Goal: Task Accomplishment & Management: Manage account settings

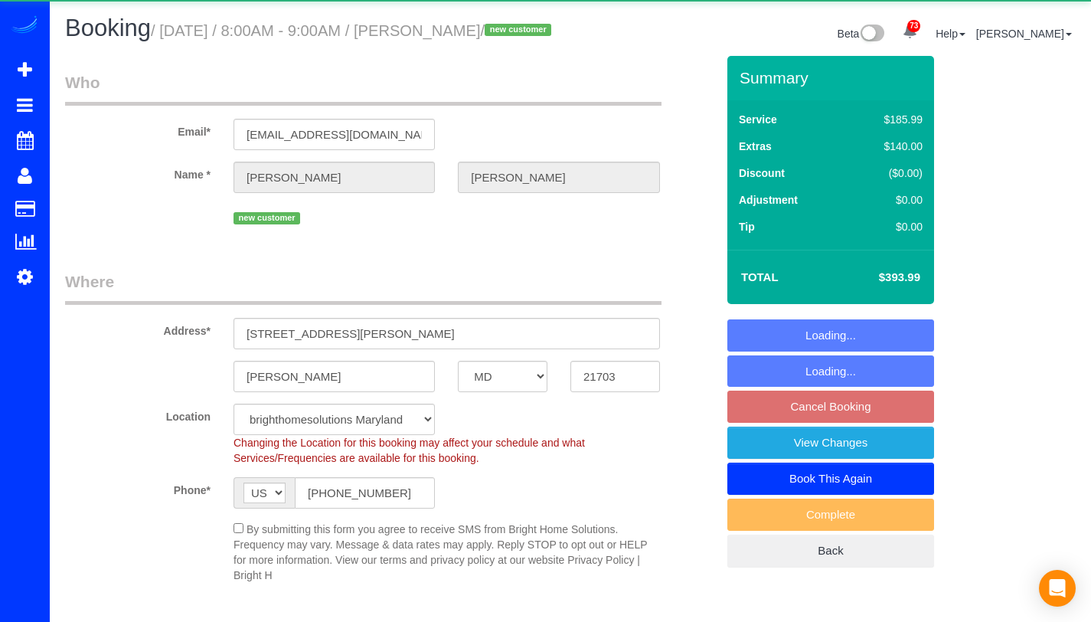
select select "MD"
select select "2"
select select "1"
select select "spot1"
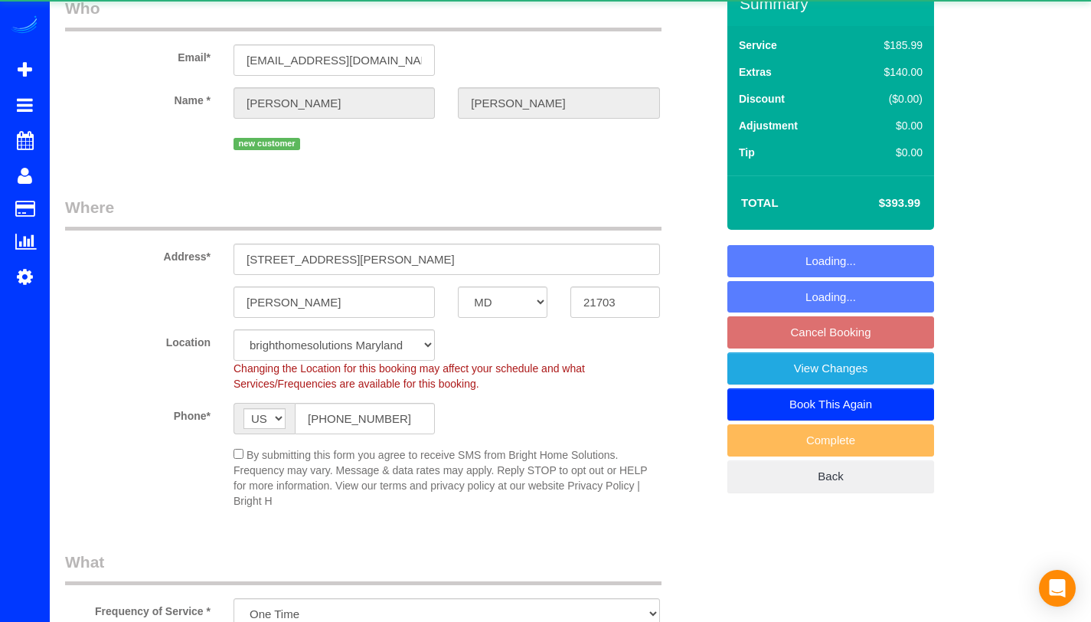
select select "object:1073"
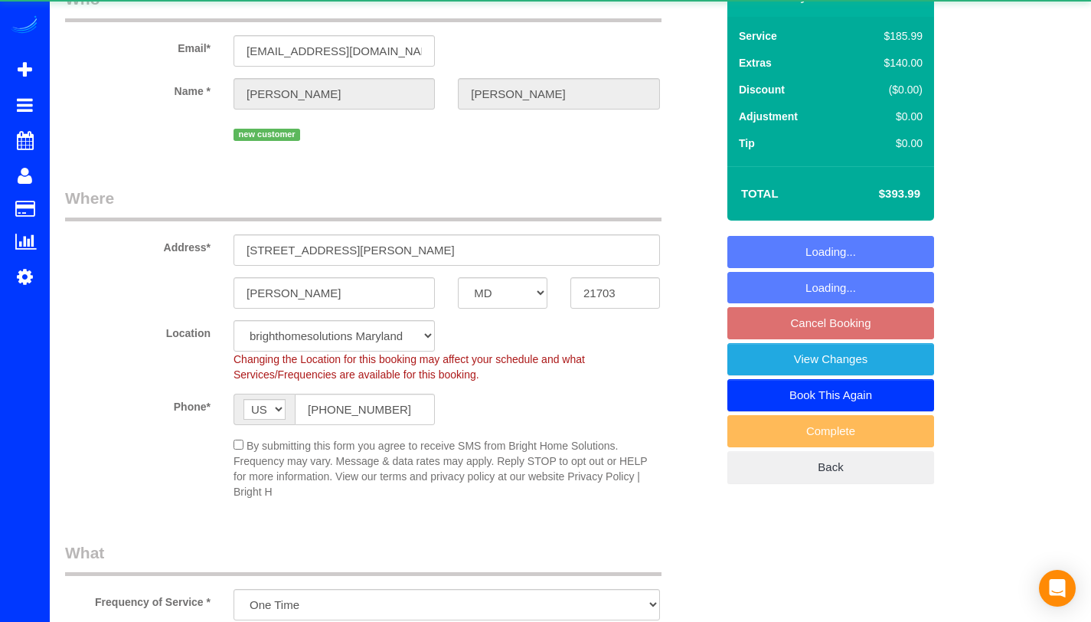
select select "spot20"
select select "2"
select select "1"
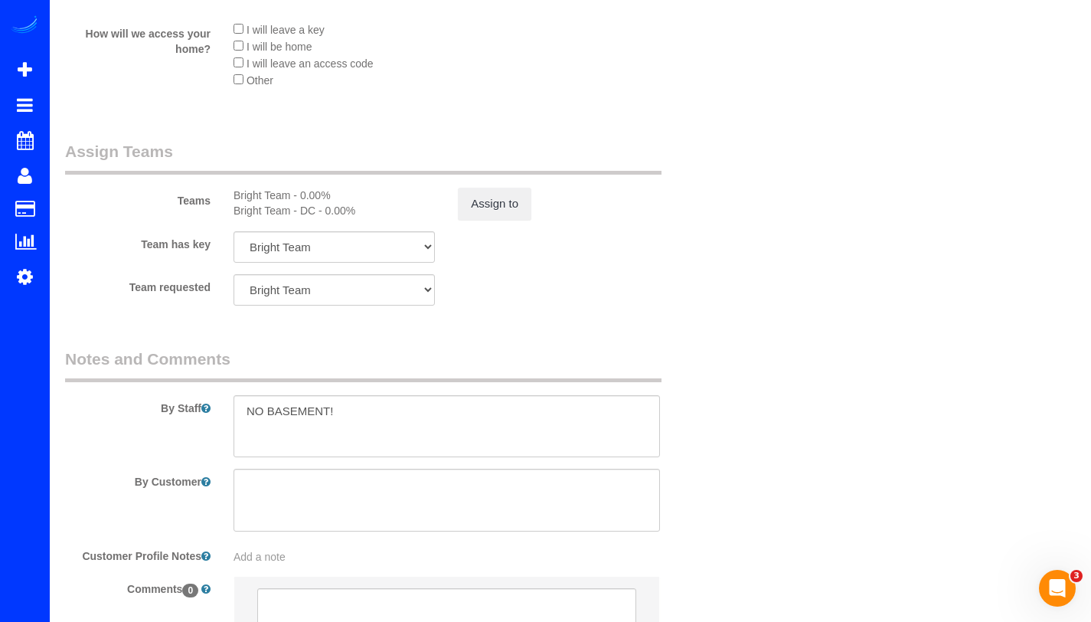
scroll to position [1981, 0]
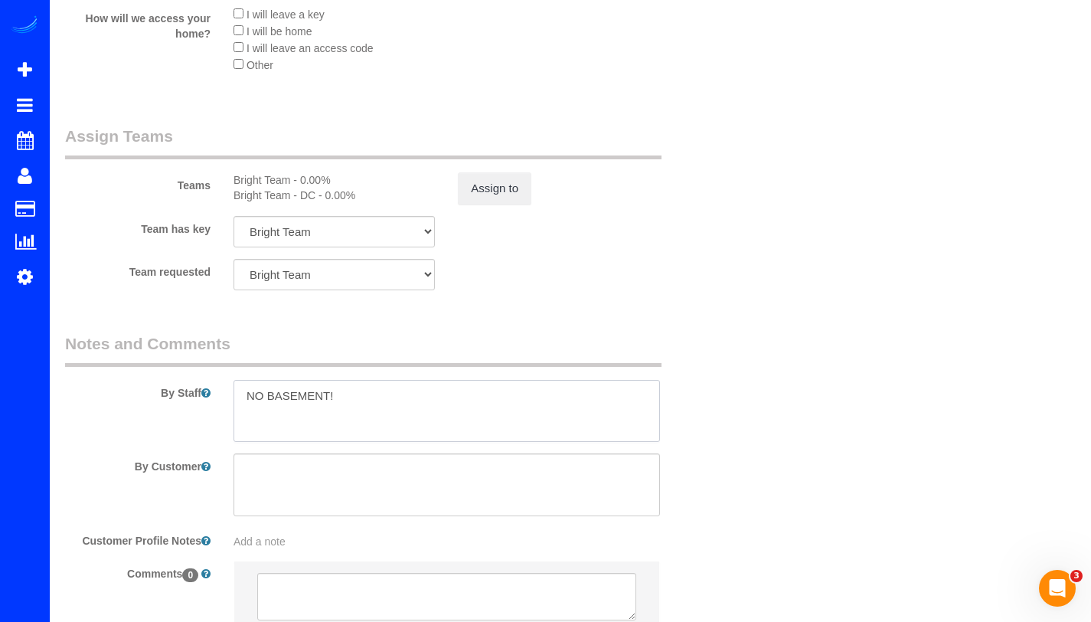
click at [344, 441] on textarea at bounding box center [446, 411] width 426 height 63
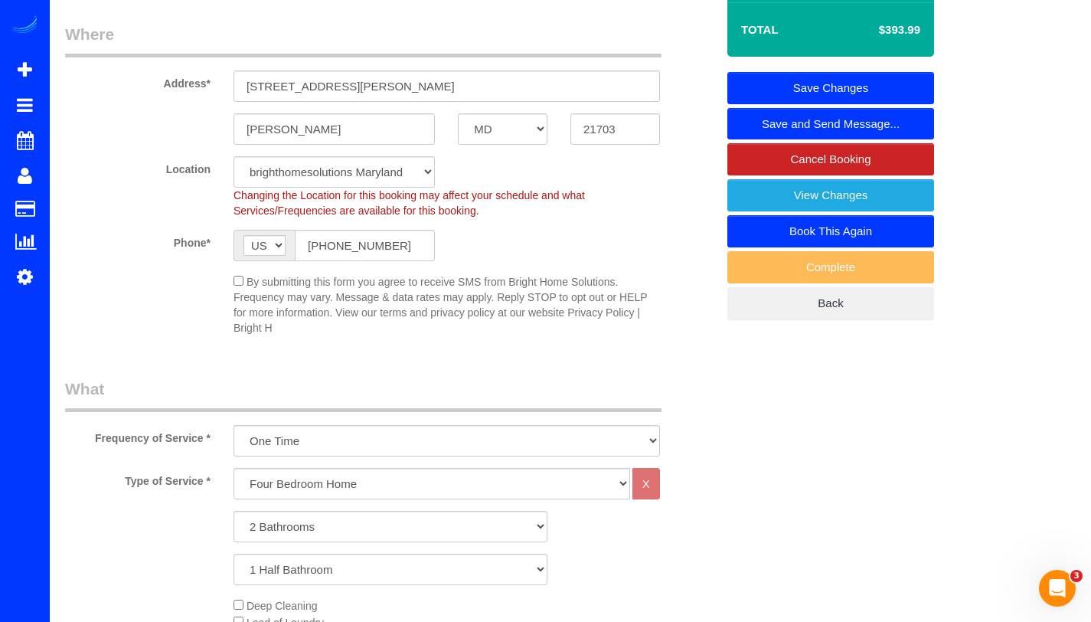
scroll to position [246, 0]
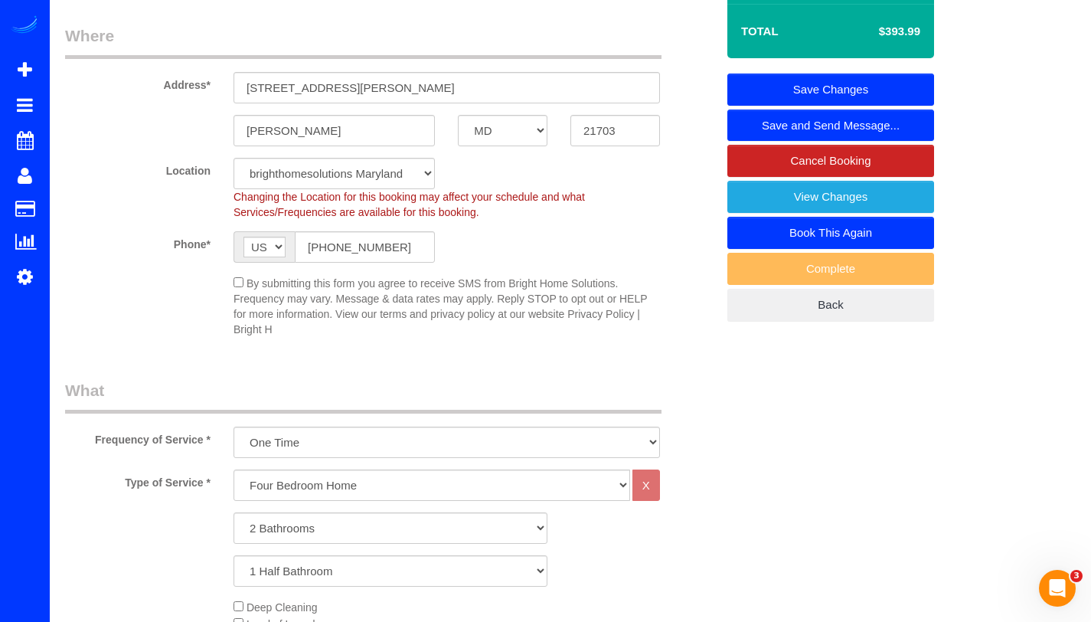
type textarea "NO BASEMENT! 6028143516 [PERSON_NAME]"
click at [881, 106] on link "Save Changes" at bounding box center [830, 89] width 207 height 32
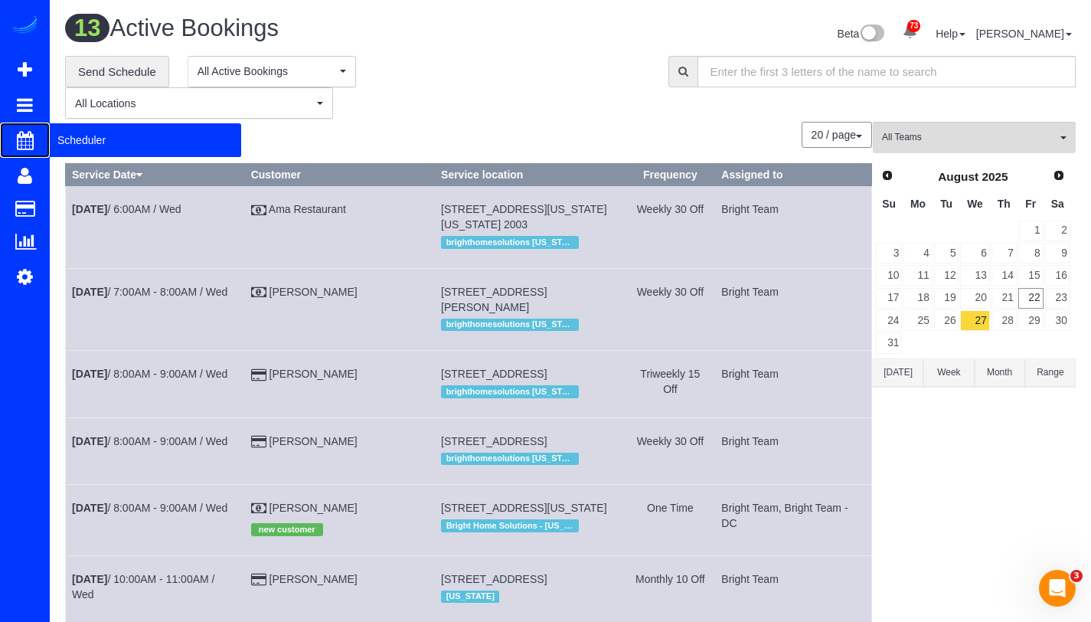
click at [62, 138] on span "Scheduler" at bounding box center [145, 139] width 191 height 35
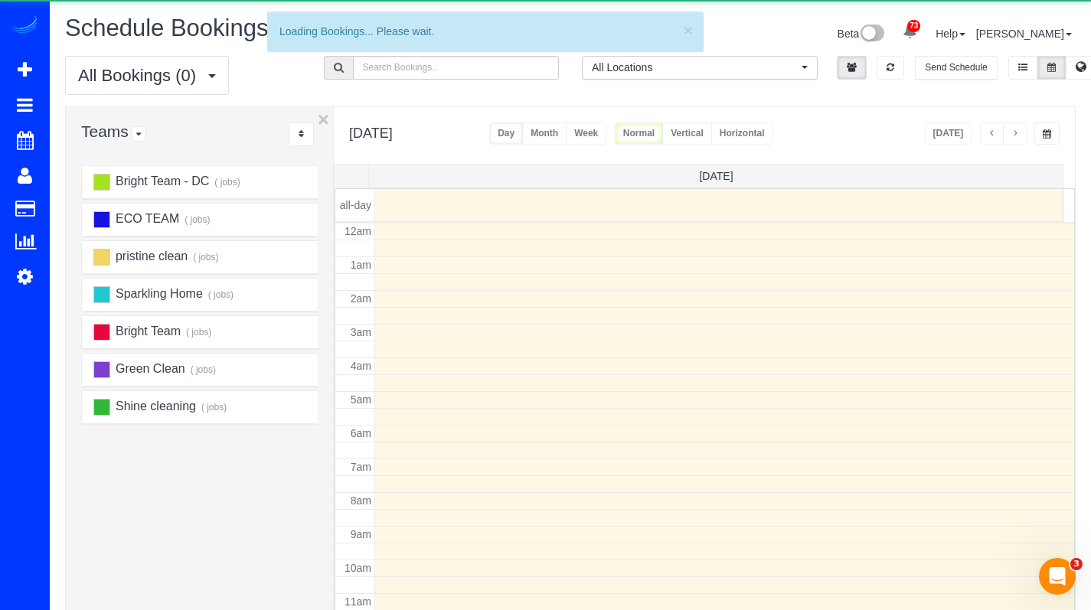
scroll to position [203, 0]
